Goal: Find contact information

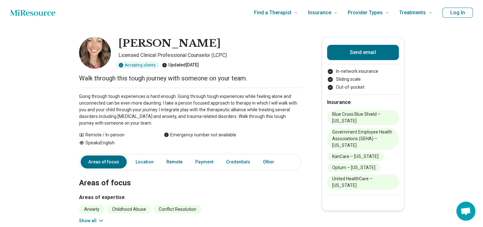
click at [170, 162] on link "Remote" at bounding box center [175, 161] width 24 height 13
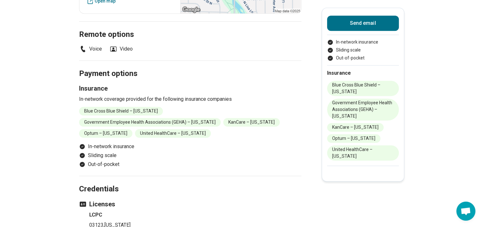
scroll to position [350, 0]
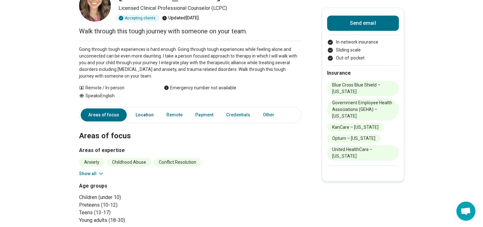
click at [145, 113] on link "Location" at bounding box center [145, 114] width 26 height 13
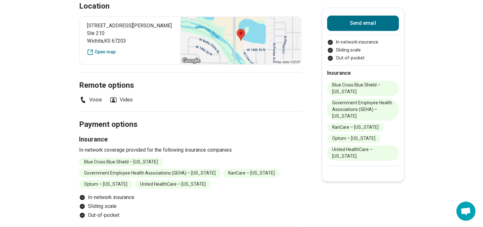
scroll to position [286, 0]
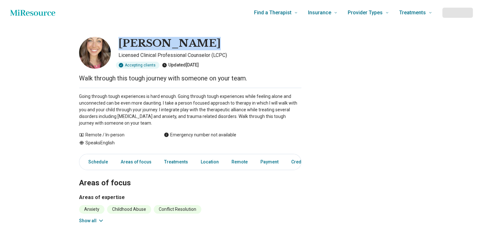
drag, startPoint x: 121, startPoint y: 40, endPoint x: 211, endPoint y: 44, distance: 89.6
click at [211, 44] on div "[PERSON_NAME]" at bounding box center [209, 43] width 183 height 13
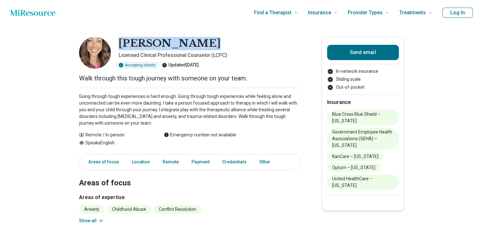
copy h1 "[PERSON_NAME]"
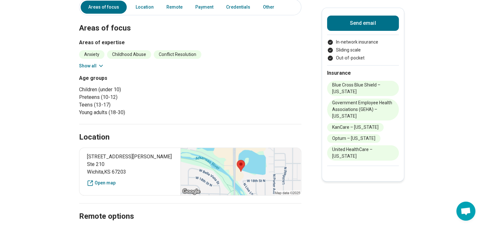
scroll to position [155, 0]
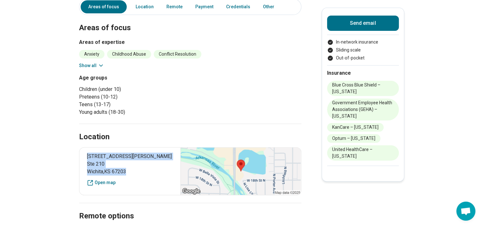
drag, startPoint x: 89, startPoint y: 156, endPoint x: 142, endPoint y: 170, distance: 55.4
click at [142, 170] on p "[STREET_ADDRESS][PERSON_NAME]" at bounding box center [130, 163] width 86 height 23
copy p "[STREET_ADDRESS][PERSON_NAME]"
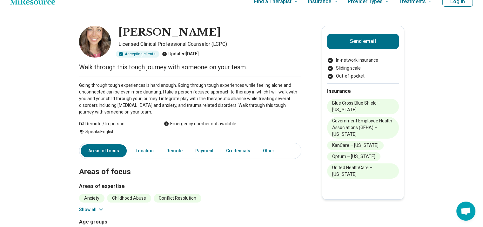
scroll to position [0, 0]
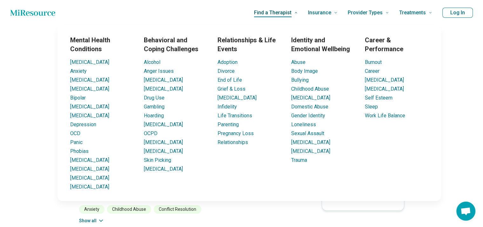
click at [289, 14] on span "Find a Therapist" at bounding box center [272, 12] width 37 height 9
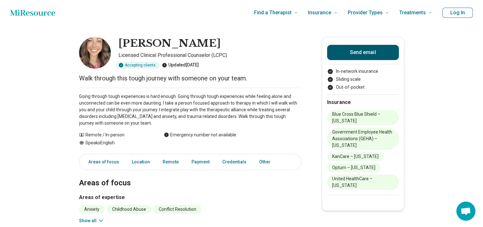
click at [353, 53] on button "Send email" at bounding box center [363, 52] width 72 height 15
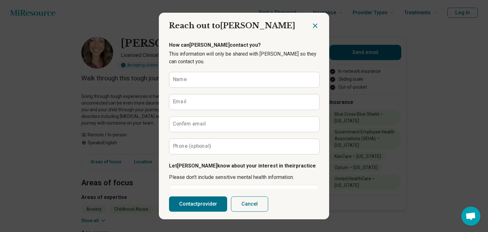
click at [314, 25] on icon "Close dialog" at bounding box center [315, 26] width 8 height 8
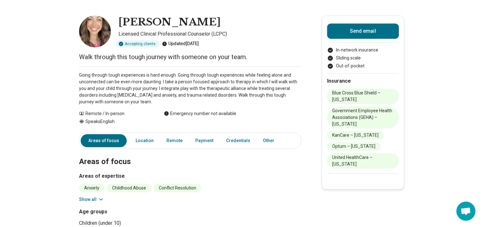
scroll to position [0, 4]
